Goal: Transaction & Acquisition: Book appointment/travel/reservation

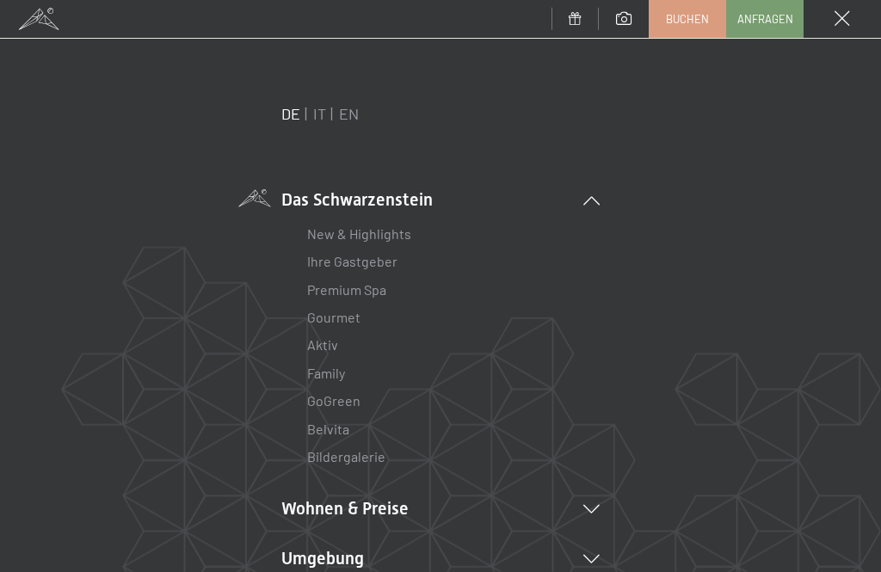
click at [318, 347] on link "Aktiv" at bounding box center [322, 344] width 31 height 16
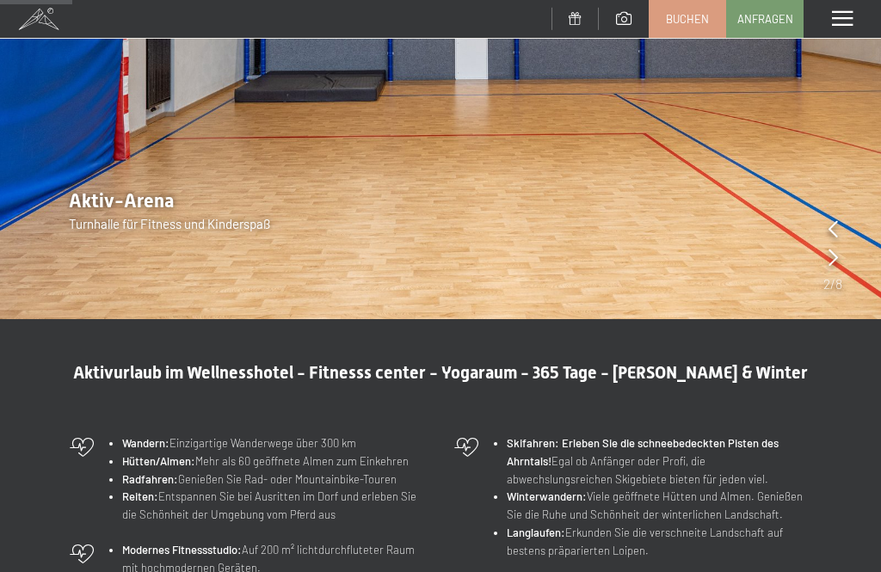
scroll to position [330, 0]
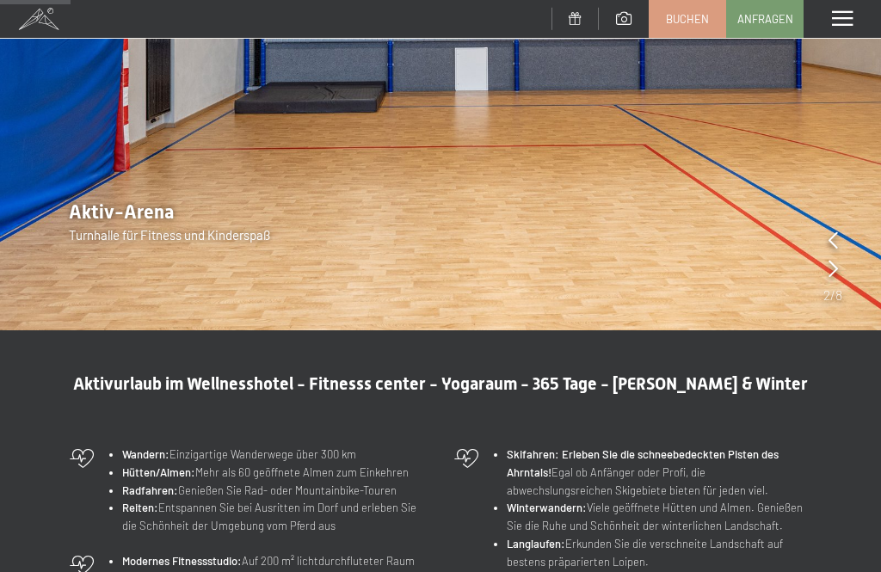
click at [680, 28] on link "Buchen" at bounding box center [687, 19] width 76 height 36
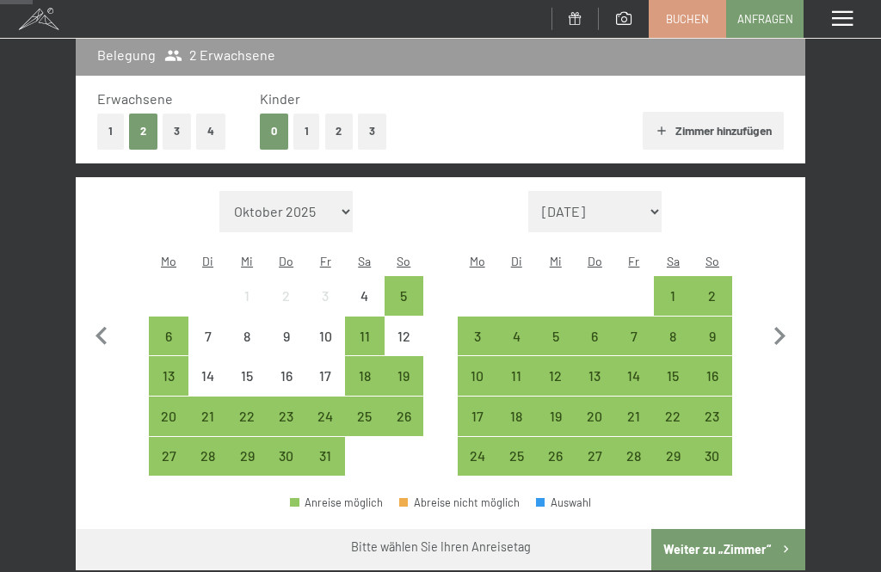
click at [264, 204] on select "Oktober 2025 November 2025 Dezember 2025 Januar 2026 Februar 2026 März 2026 Apr…" at bounding box center [286, 211] width 134 height 41
select select "2026-12-01"
select select "2027-01-01"
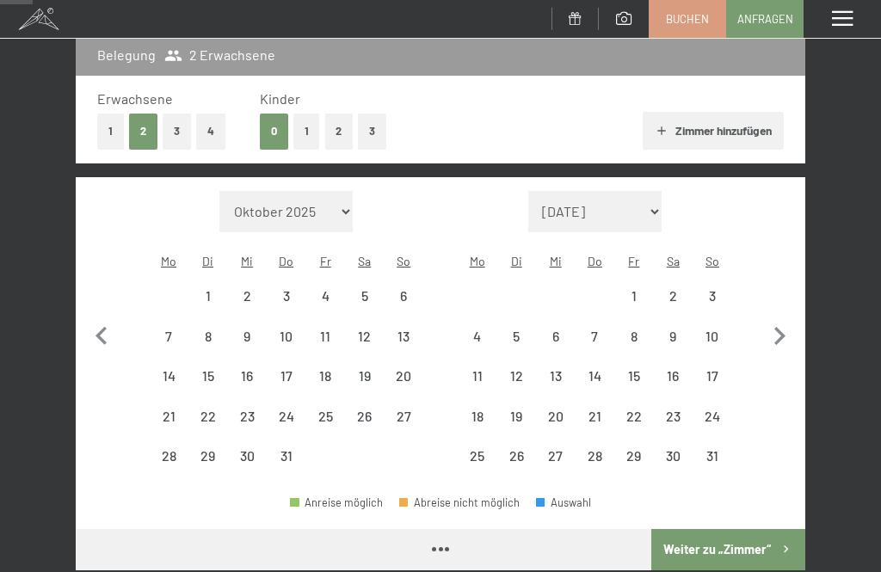
select select "2026-12-01"
select select "2027-01-01"
select select "2026-12-01"
select select "2027-01-01"
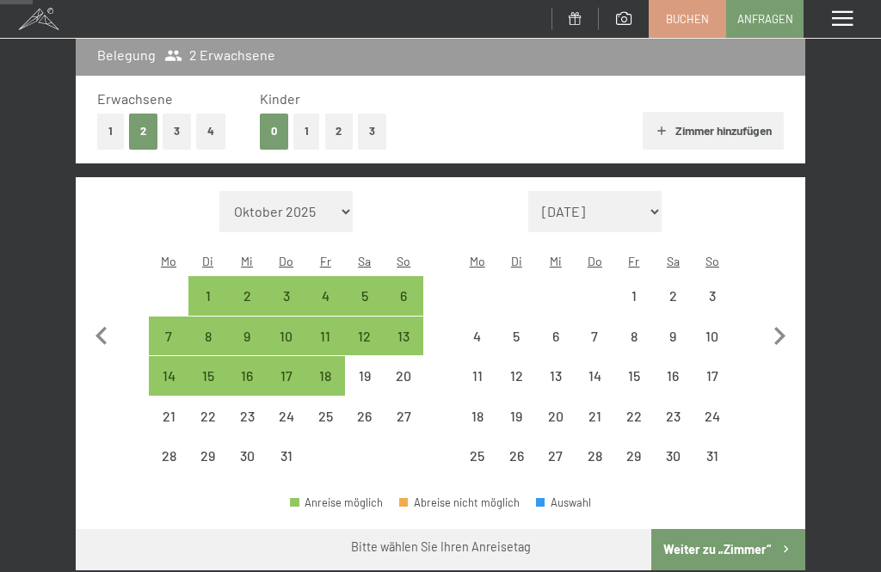
click at [266, 203] on select "Oktober 2025 November 2025 Dezember 2025 Januar 2026 Februar 2026 März 2026 Apr…" at bounding box center [286, 211] width 134 height 41
select select "2025-12-01"
select select "2026-01-01"
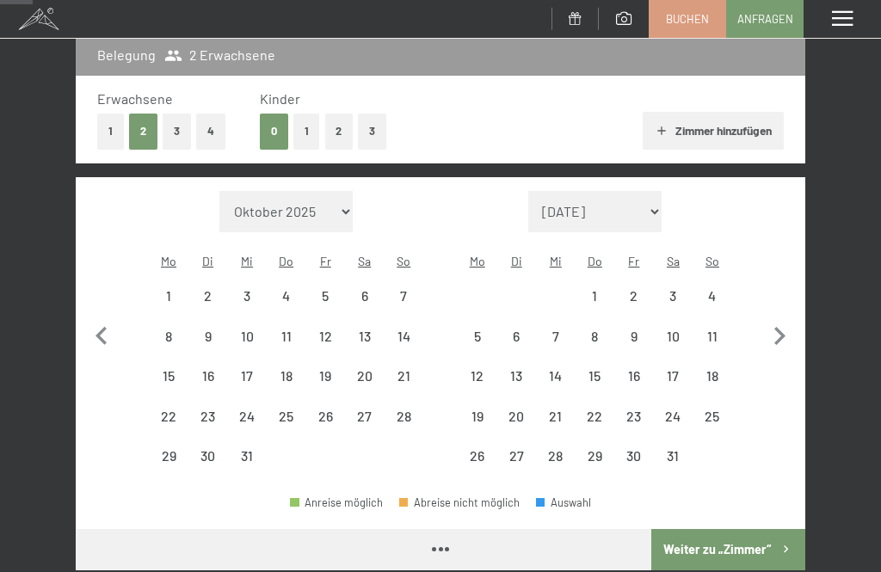
select select "2025-12-01"
select select "2026-01-01"
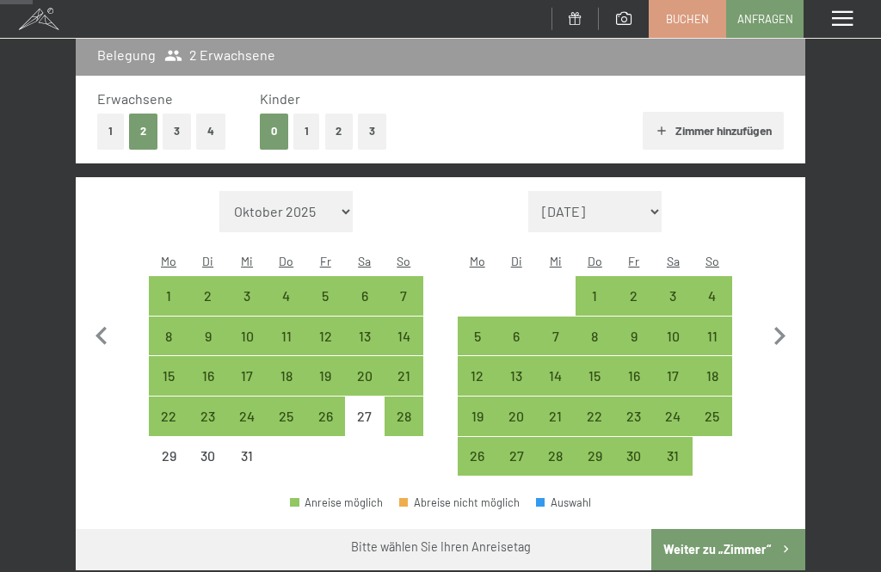
click at [403, 329] on div "14" at bounding box center [404, 347] width 36 height 36
select select "2025-12-01"
select select "2026-01-01"
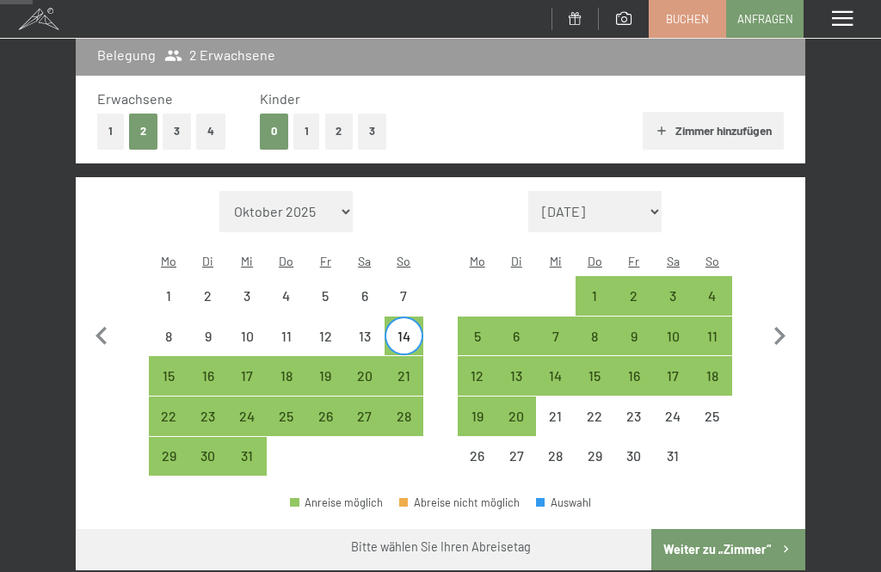
click at [402, 346] on span "Einwilligung Marketing*" at bounding box center [348, 337] width 142 height 17
click at [268, 346] on input "Einwilligung Marketing*" at bounding box center [259, 337] width 17 height 17
click at [405, 346] on span "Einwilligung Marketing*" at bounding box center [348, 337] width 142 height 17
click at [268, 346] on input "Einwilligung Marketing*" at bounding box center [259, 337] width 17 height 17
click at [407, 346] on span "Einwilligung Marketing*" at bounding box center [348, 337] width 142 height 17
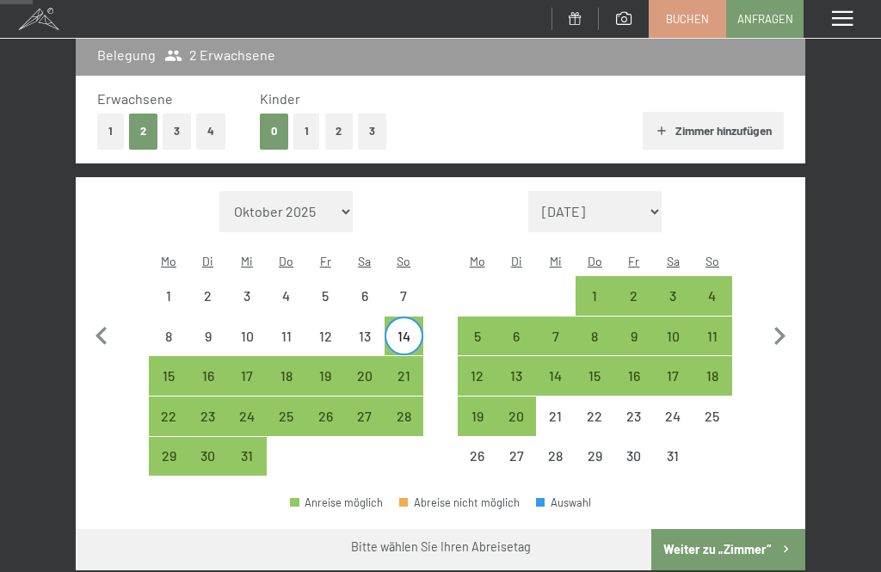
click at [268, 346] on input "Einwilligung Marketing*" at bounding box center [259, 337] width 17 height 17
checkbox input "false"
click at [409, 369] on div "21" at bounding box center [404, 387] width 36 height 36
select select "2025-12-01"
select select "2026-01-01"
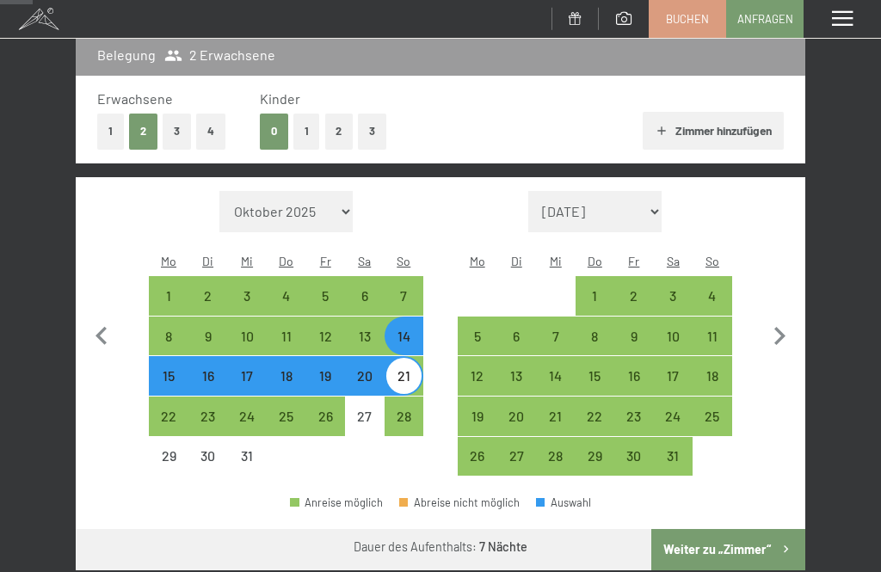
click at [727, 539] on button "Weiter zu „Zimmer“" at bounding box center [728, 549] width 154 height 41
select select "2025-12-01"
select select "2026-01-01"
